Goal: Complete application form: Complete application form

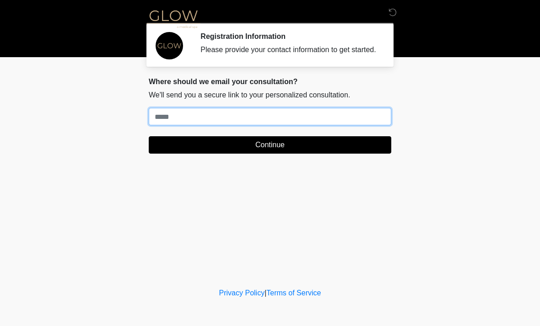
click at [240, 125] on input "Where should we email your treatment plan?" at bounding box center [270, 116] width 243 height 17
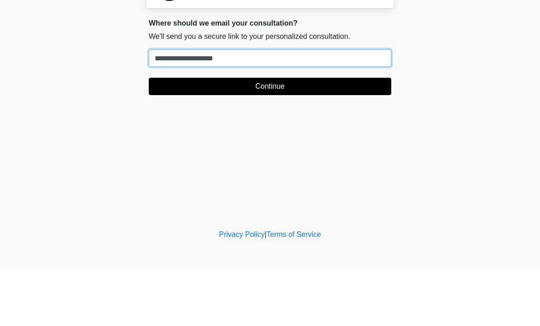
type input "**********"
click at [282, 136] on button "Continue" at bounding box center [270, 144] width 243 height 17
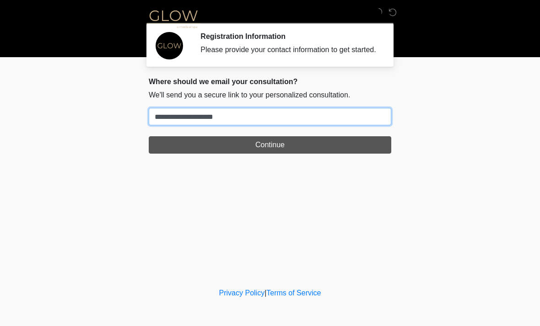
click at [287, 125] on input "**********" at bounding box center [270, 116] width 243 height 17
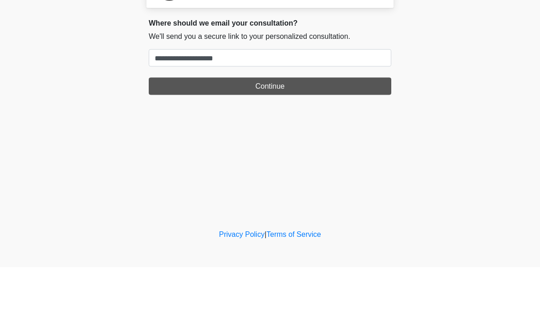
click at [282, 136] on button "Continue" at bounding box center [270, 144] width 243 height 17
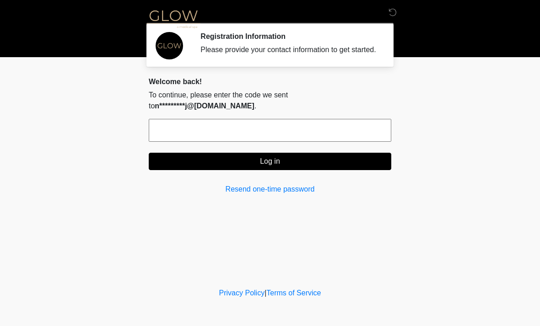
click at [304, 125] on input "text" at bounding box center [270, 130] width 243 height 23
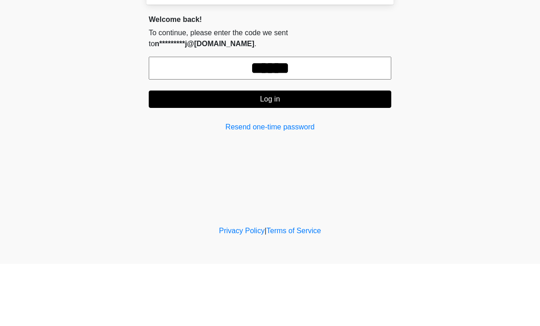
click at [302, 153] on button "Log in" at bounding box center [270, 161] width 243 height 17
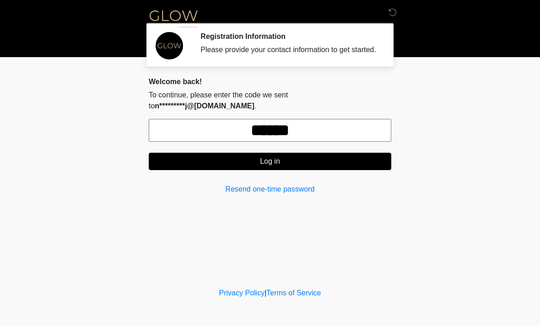
click at [351, 128] on input "******" at bounding box center [270, 130] width 243 height 23
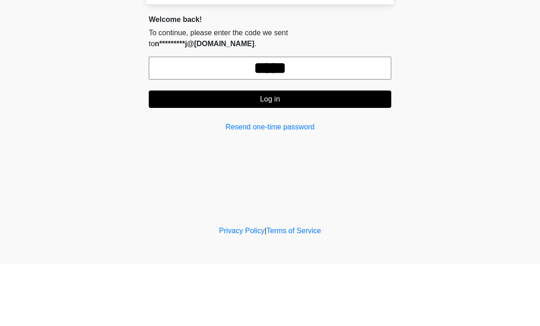
type input "******"
click at [315, 153] on button "Log in" at bounding box center [270, 161] width 243 height 17
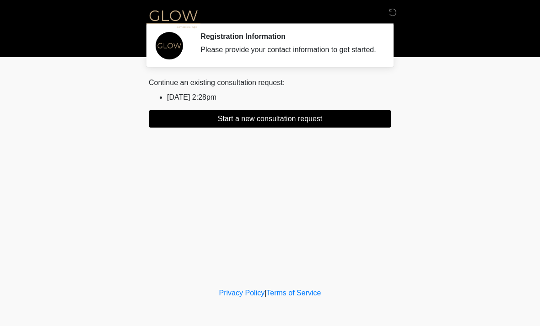
click at [325, 128] on button "Start a new consultation request" at bounding box center [270, 118] width 243 height 17
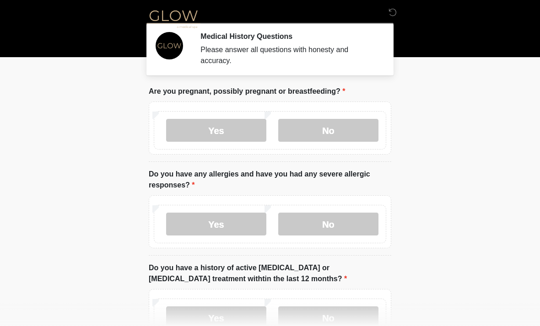
click at [341, 125] on label "No" at bounding box center [328, 130] width 100 height 23
click at [341, 229] on label "No" at bounding box center [328, 224] width 100 height 23
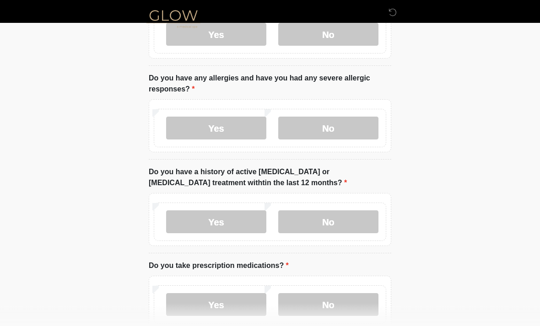
scroll to position [103, 0]
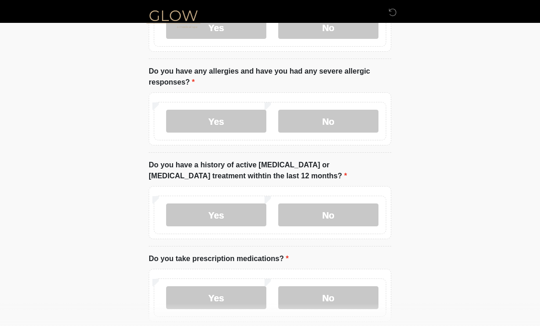
click at [336, 220] on label "No" at bounding box center [328, 215] width 100 height 23
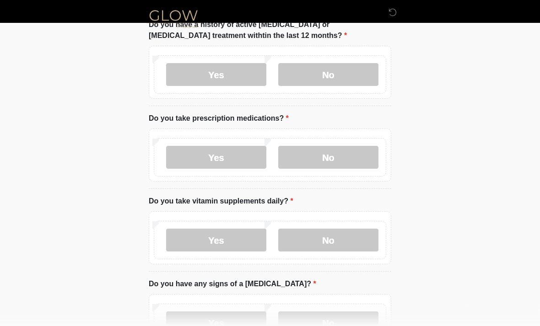
scroll to position [245, 0]
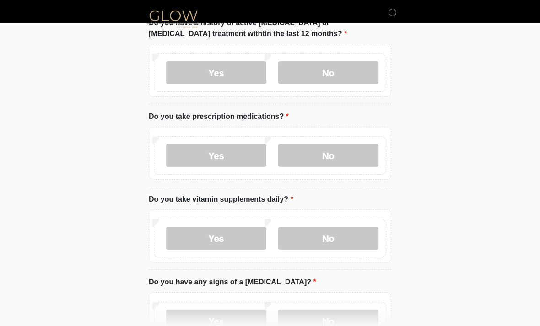
click at [221, 154] on label "Yes" at bounding box center [216, 155] width 100 height 23
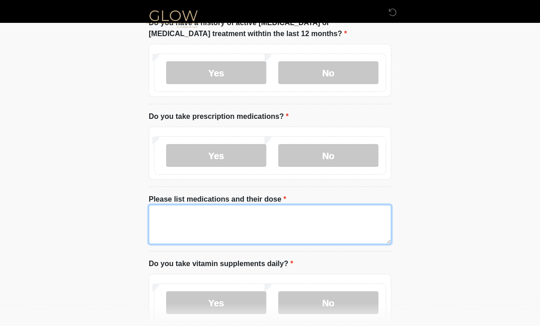
click at [254, 217] on textarea "Please list medications and their dose" at bounding box center [270, 224] width 243 height 39
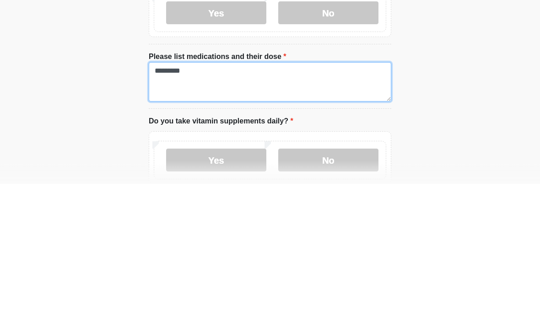
click at [165, 205] on textarea "*********" at bounding box center [270, 224] width 243 height 39
click at [243, 205] on textarea "*********" at bounding box center [270, 224] width 243 height 39
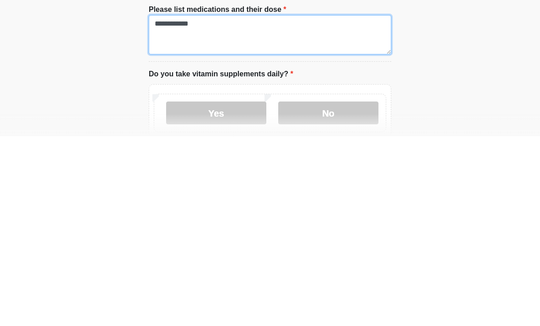
type textarea "**********"
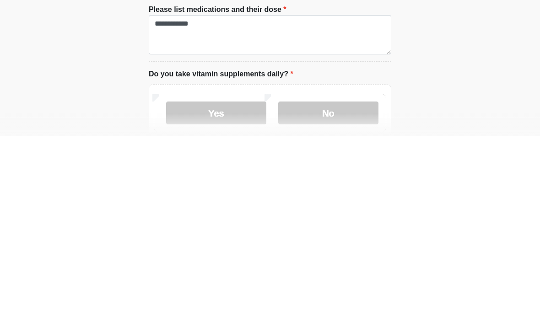
click at [236, 292] on label "Yes" at bounding box center [216, 303] width 100 height 23
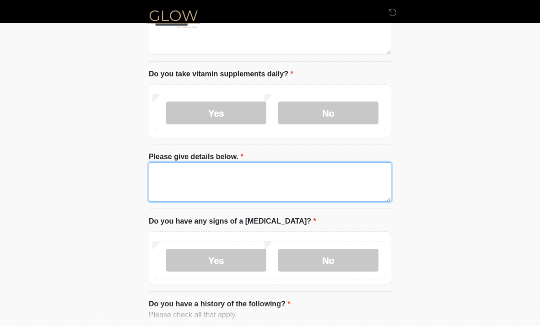
click at [245, 178] on textarea "Please give details below." at bounding box center [270, 182] width 243 height 39
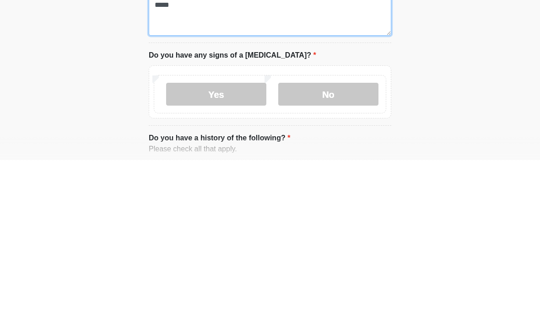
type textarea "*****"
click at [341, 249] on label "No" at bounding box center [328, 260] width 100 height 23
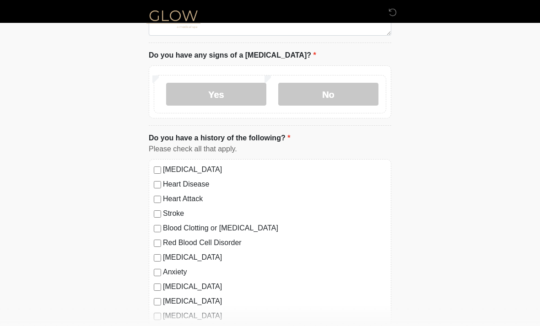
click at [337, 95] on label "No" at bounding box center [328, 94] width 100 height 23
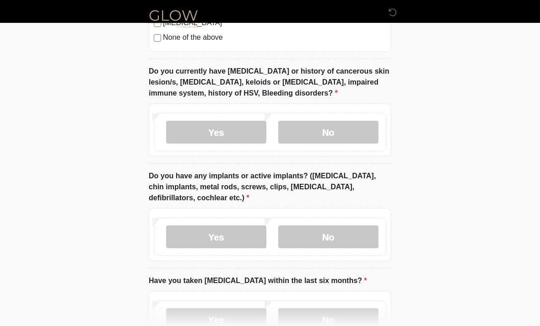
scroll to position [895, 0]
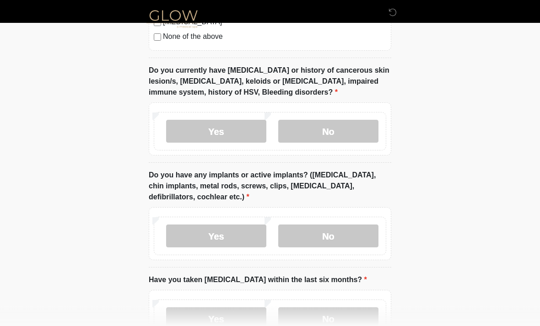
click at [339, 130] on label "No" at bounding box center [328, 131] width 100 height 23
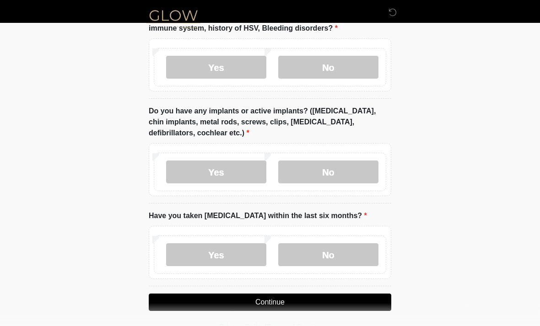
scroll to position [960, 0]
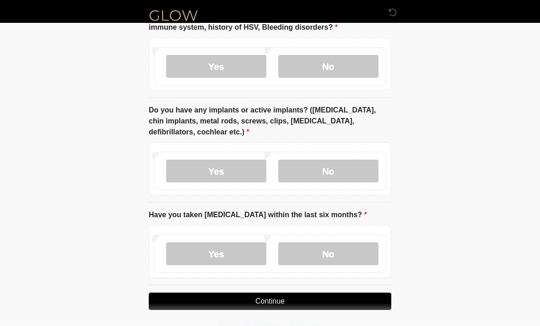
click at [334, 174] on label "No" at bounding box center [328, 171] width 100 height 23
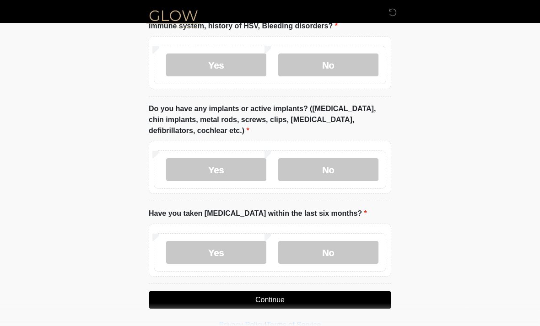
click at [341, 250] on label "No" at bounding box center [328, 252] width 100 height 23
click at [315, 297] on button "Continue" at bounding box center [270, 300] width 243 height 17
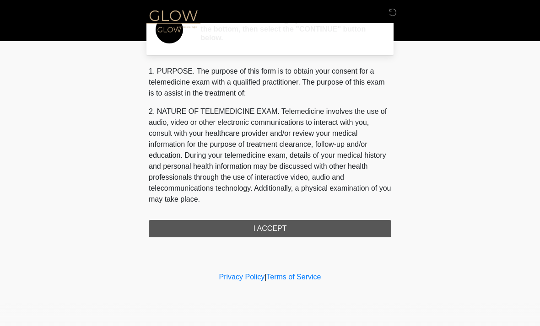
scroll to position [0, 0]
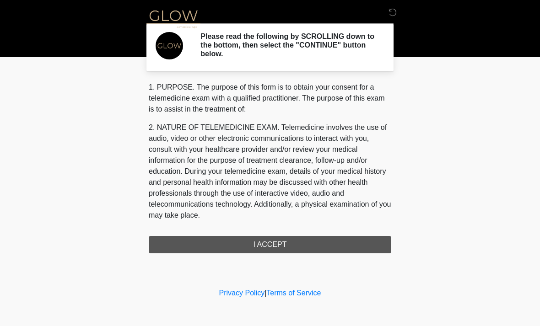
click at [320, 243] on div "1. PURPOSE. The purpose of this form is to obtain your consent for a telemedici…" at bounding box center [270, 168] width 243 height 172
click at [279, 244] on div "1. PURPOSE. The purpose of this form is to obtain your consent for a telemedici…" at bounding box center [270, 168] width 243 height 172
click at [279, 243] on div "1. PURPOSE. The purpose of this form is to obtain your consent for a telemedici…" at bounding box center [270, 168] width 243 height 172
click at [281, 245] on div "1. PURPOSE. The purpose of this form is to obtain your consent for a telemedici…" at bounding box center [270, 168] width 243 height 172
click at [293, 248] on div "1. PURPOSE. The purpose of this form is to obtain your consent for a telemedici…" at bounding box center [270, 168] width 243 height 172
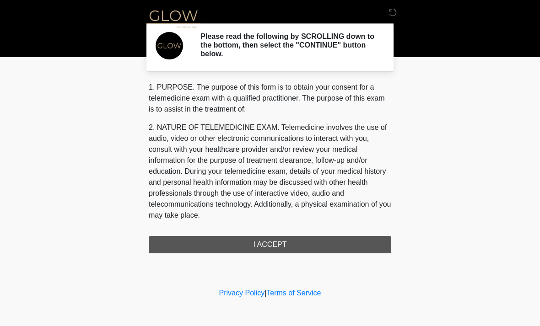
click at [292, 245] on div "1. PURPOSE. The purpose of this form is to obtain your consent for a telemedici…" at bounding box center [270, 168] width 243 height 172
click at [267, 247] on div "1. PURPOSE. The purpose of this form is to obtain your consent for a telemedici…" at bounding box center [270, 168] width 243 height 172
click at [279, 245] on div "1. PURPOSE. The purpose of this form is to obtain your consent for a telemedici…" at bounding box center [270, 168] width 243 height 172
click at [289, 245] on div "1. PURPOSE. The purpose of this form is to obtain your consent for a telemedici…" at bounding box center [270, 168] width 243 height 172
click at [274, 242] on div "1. PURPOSE. The purpose of this form is to obtain your consent for a telemedici…" at bounding box center [270, 168] width 243 height 172
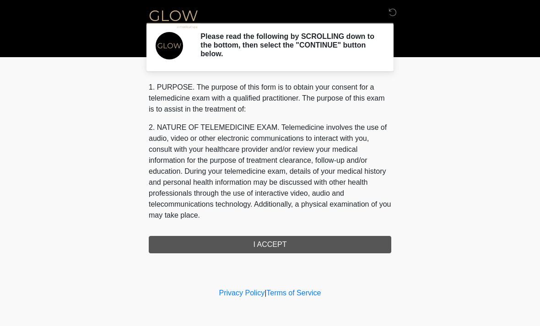
click at [271, 245] on div "1. PURPOSE. The purpose of this form is to obtain your consent for a telemedici…" at bounding box center [270, 168] width 243 height 172
click at [273, 251] on div "1. PURPOSE. The purpose of this form is to obtain your consent for a telemedici…" at bounding box center [270, 168] width 243 height 172
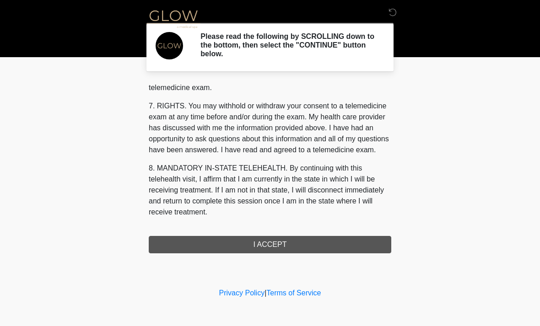
scroll to position [388, 0]
click at [277, 252] on button "I ACCEPT" at bounding box center [270, 244] width 243 height 17
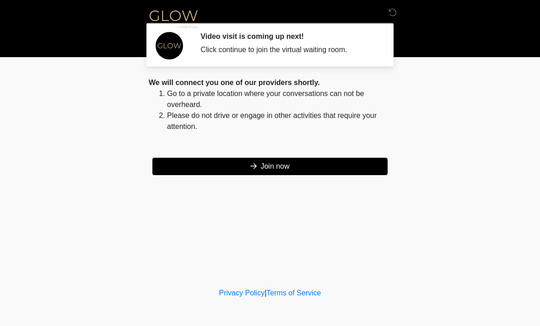
click at [283, 167] on button "Join now" at bounding box center [269, 166] width 235 height 17
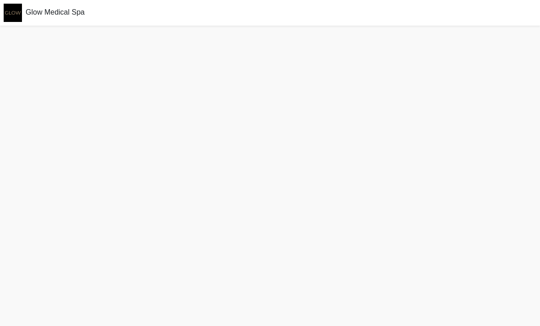
scroll to position [0, 0]
